Goal: Task Accomplishment & Management: Use online tool/utility

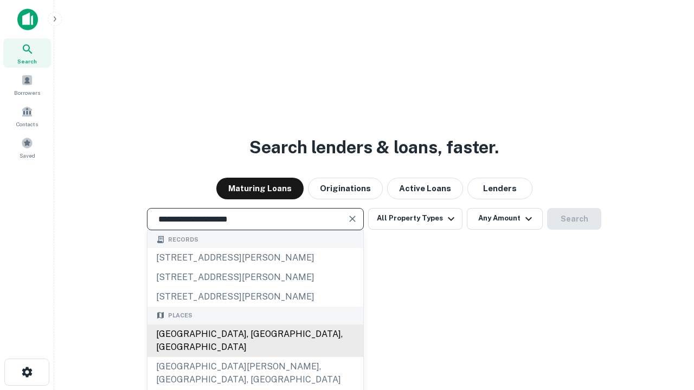
click at [255, 357] on div "[GEOGRAPHIC_DATA], [GEOGRAPHIC_DATA], [GEOGRAPHIC_DATA]" at bounding box center [255, 341] width 216 height 33
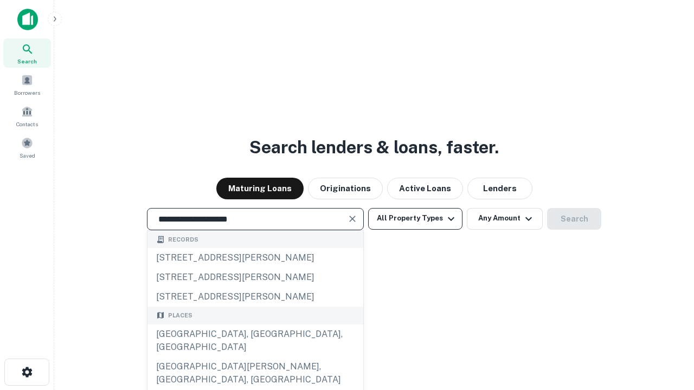
type input "**********"
click at [415, 219] on button "All Property Types" at bounding box center [415, 219] width 94 height 22
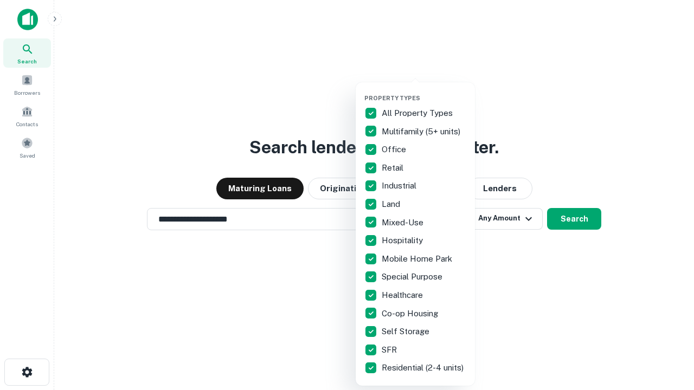
click at [424, 91] on button "button" at bounding box center [423, 91] width 119 height 1
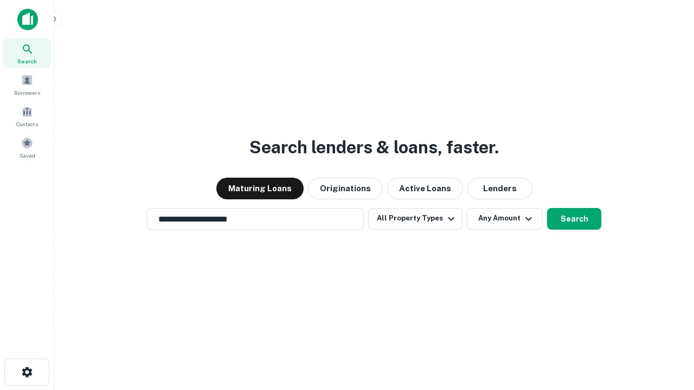
scroll to position [17, 0]
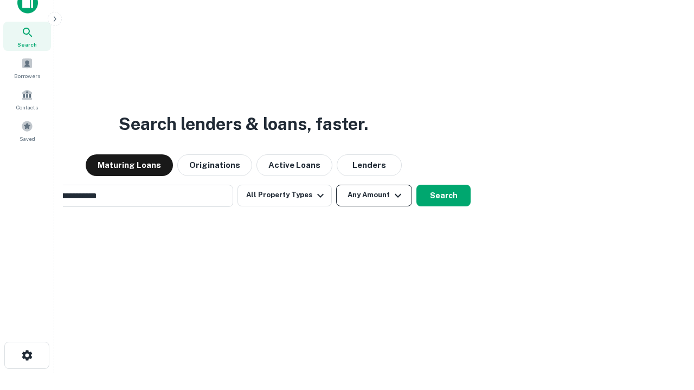
click at [336, 185] on button "Any Amount" at bounding box center [374, 196] width 76 height 22
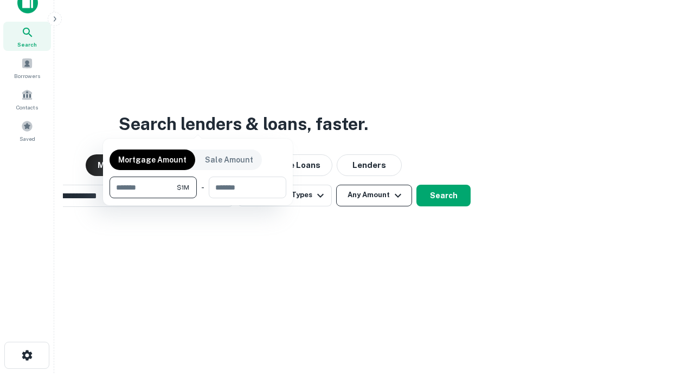
scroll to position [17, 0]
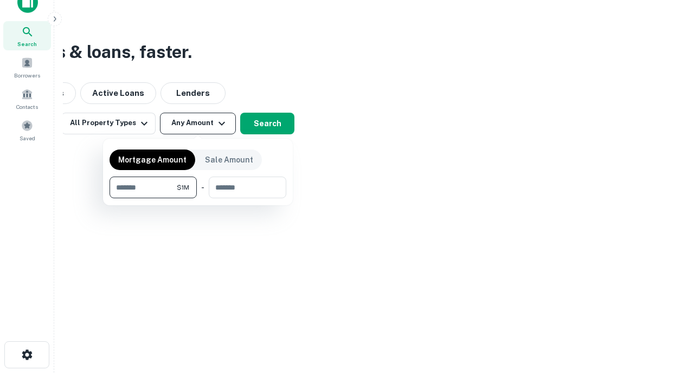
type input "*******"
click at [198, 198] on button "button" at bounding box center [198, 198] width 177 height 1
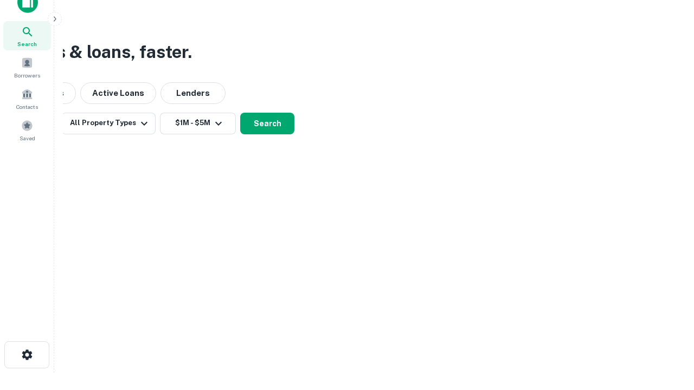
scroll to position [7, 200]
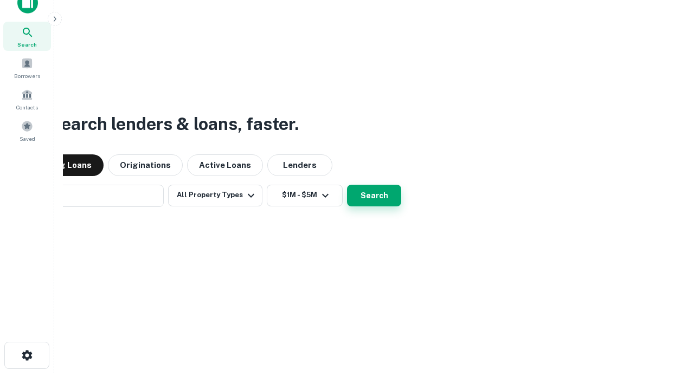
click at [347, 185] on button "Search" at bounding box center [374, 196] width 54 height 22
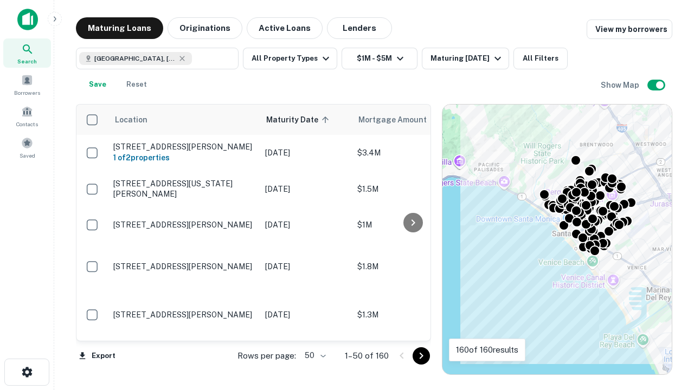
click at [313, 356] on body "Search Borrowers Contacts Saved Maturing Loans Originations Active Loans Lender…" at bounding box center [347, 195] width 694 height 390
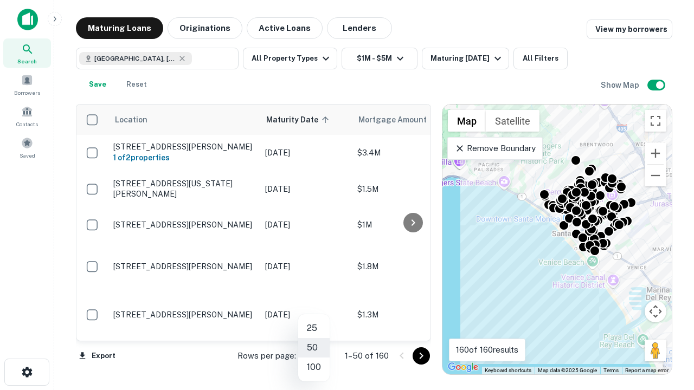
click at [314, 329] on li "25" at bounding box center [313, 329] width 31 height 20
